Goal: Book appointment/travel/reservation

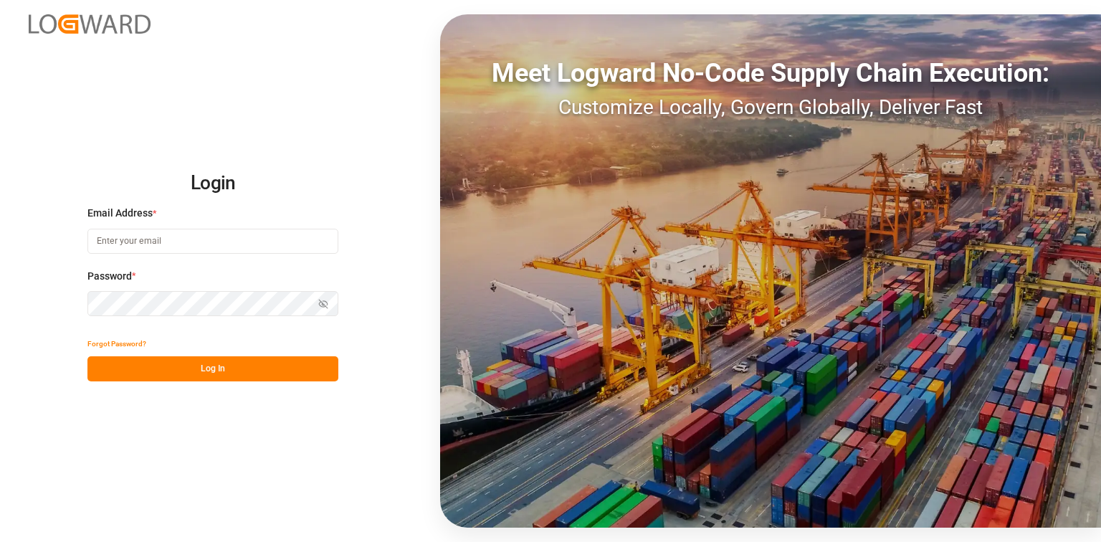
type input "[EMAIL_ADDRESS][DOMAIN_NAME]"
click at [244, 377] on button "Log In" at bounding box center [212, 368] width 251 height 25
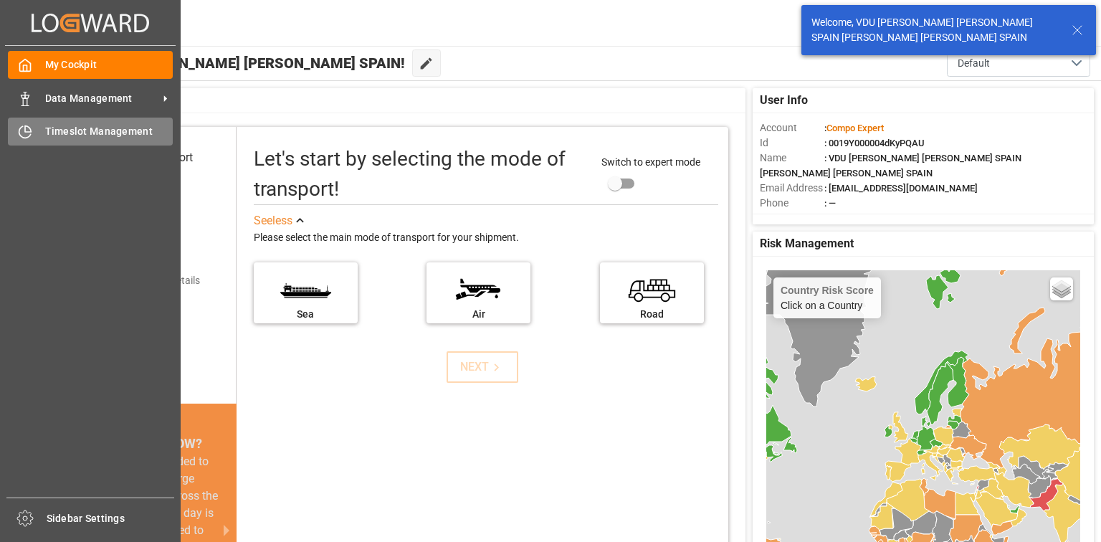
click at [34, 130] on div "Timeslot Management Timeslot Management" at bounding box center [90, 132] width 165 height 28
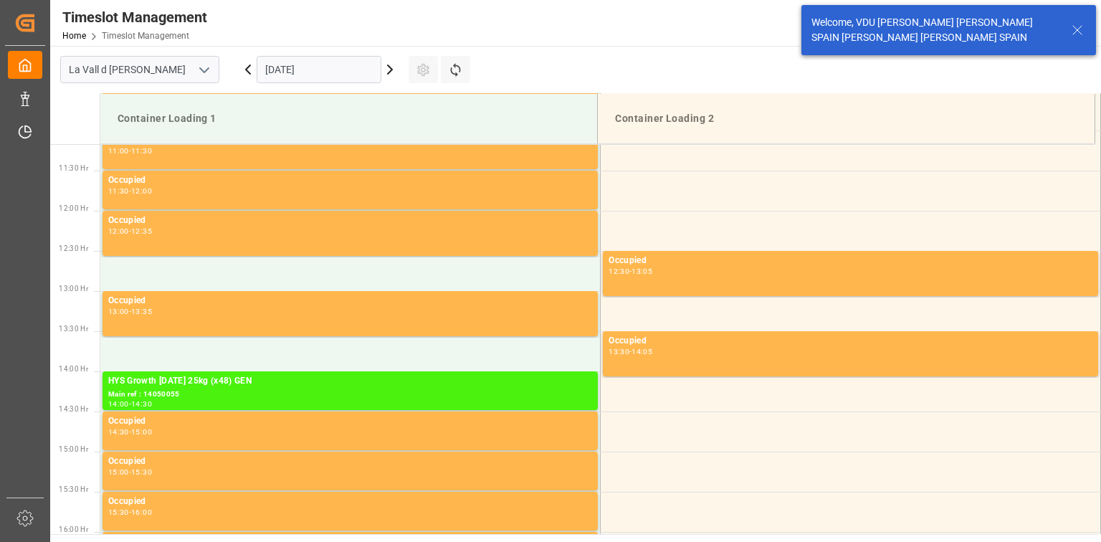
click at [300, 60] on input "[DATE]" at bounding box center [319, 69] width 125 height 27
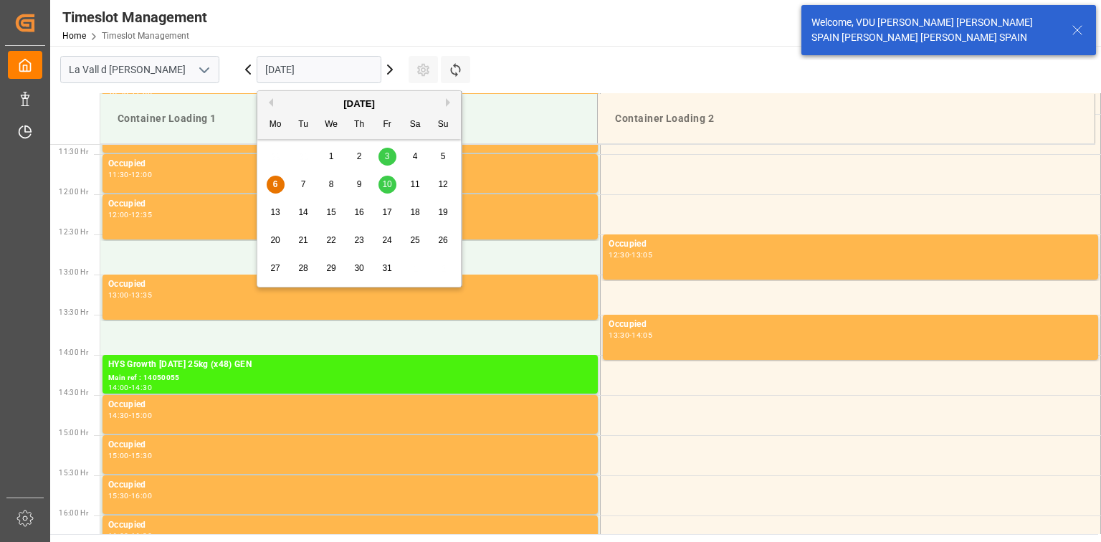
scroll to position [954, 0]
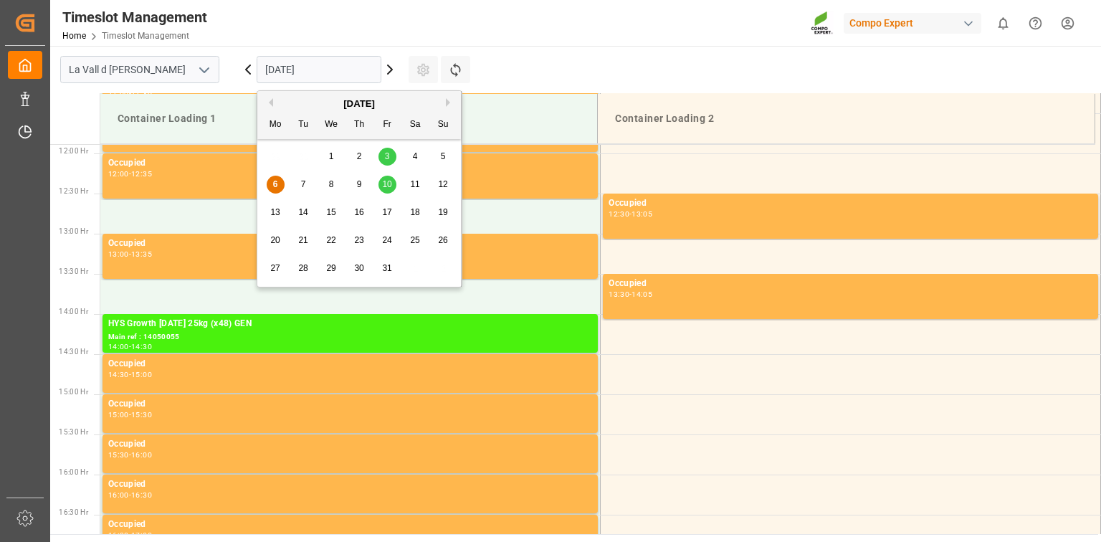
click at [279, 239] on span "20" at bounding box center [274, 240] width 9 height 10
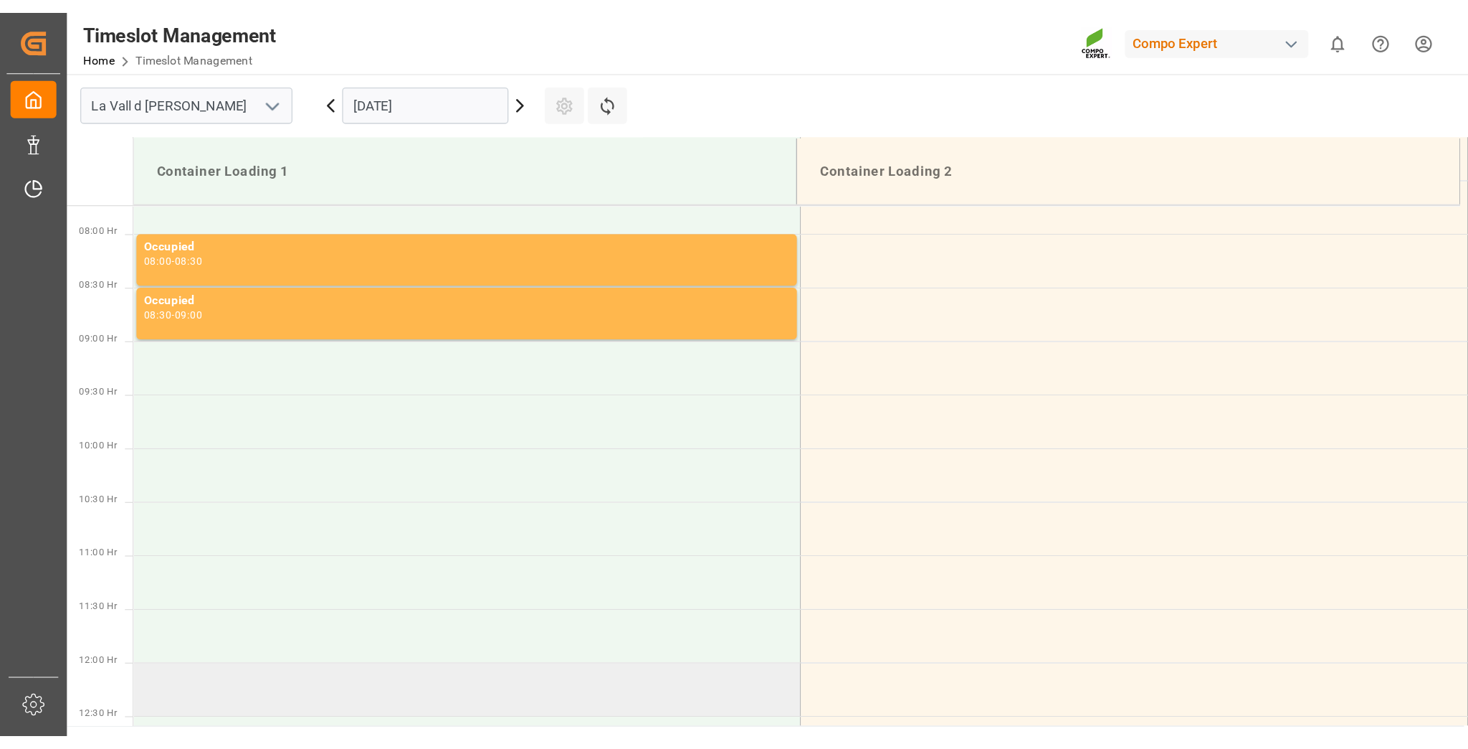
scroll to position [610, 0]
